Goal: Find contact information: Find contact information

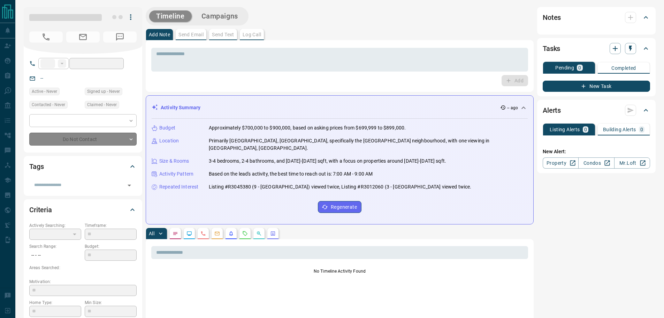
type input "**"
type input "**********"
type input "*"
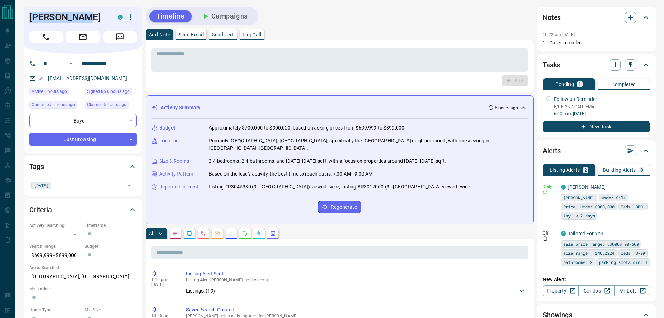
drag, startPoint x: 66, startPoint y: 20, endPoint x: 28, endPoint y: 18, distance: 38.4
click at [28, 18] on div "[PERSON_NAME]" at bounding box center [83, 30] width 119 height 47
copy h1 "[PERSON_NAME]"
drag, startPoint x: 120, startPoint y: 65, endPoint x: 73, endPoint y: 65, distance: 46.7
click at [73, 65] on div "**********" at bounding box center [80, 63] width 84 height 11
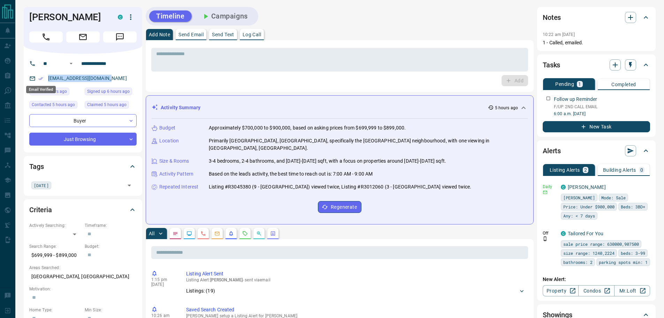
drag, startPoint x: 114, startPoint y: 81, endPoint x: 39, endPoint y: 81, distance: 74.3
click at [39, 81] on div "[EMAIL_ADDRESS][DOMAIN_NAME]" at bounding box center [82, 79] width 107 height 12
copy link "[EMAIL_ADDRESS][DOMAIN_NAME]"
drag, startPoint x: 82, startPoint y: 19, endPoint x: 78, endPoint y: 19, distance: 3.8
click at [78, 19] on h1 "[PERSON_NAME]" at bounding box center [68, 17] width 78 height 11
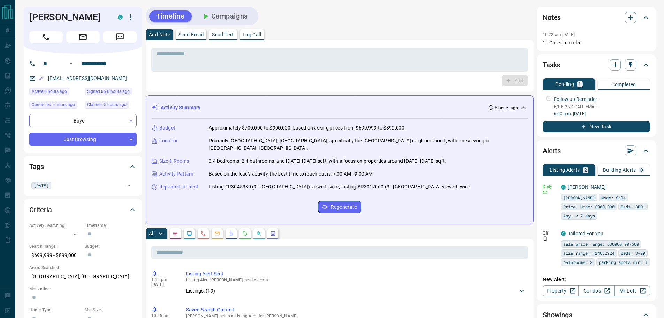
click at [70, 255] on p "$699,999 - $899,000" at bounding box center [55, 255] width 52 height 12
click at [69, 255] on p "$699,999 - $899,000" at bounding box center [55, 255] width 52 height 12
copy p "$699,999 - $899,000"
click at [49, 275] on p "[GEOGRAPHIC_DATA], [GEOGRAPHIC_DATA]" at bounding box center [82, 277] width 107 height 12
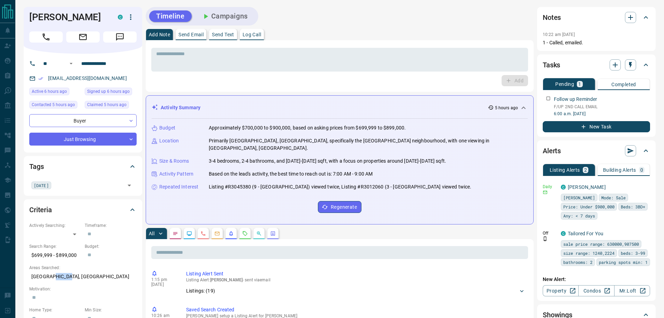
click at [49, 275] on p "[GEOGRAPHIC_DATA], [GEOGRAPHIC_DATA]" at bounding box center [82, 277] width 107 height 12
copy p "[GEOGRAPHIC_DATA], [GEOGRAPHIC_DATA]"
